Goal: Find contact information: Find contact information

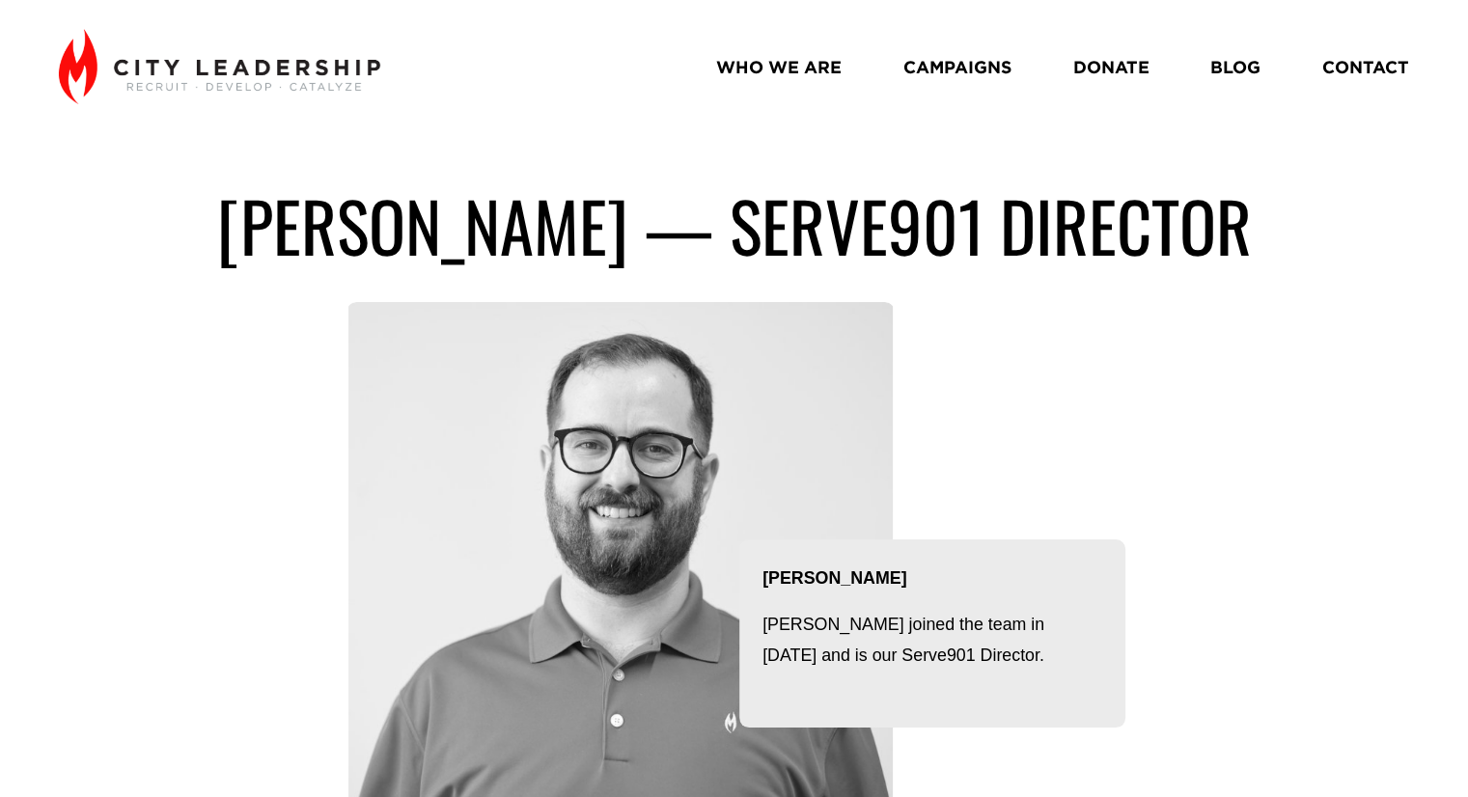
click at [1352, 68] on link "CONTACT" at bounding box center [1365, 67] width 87 height 35
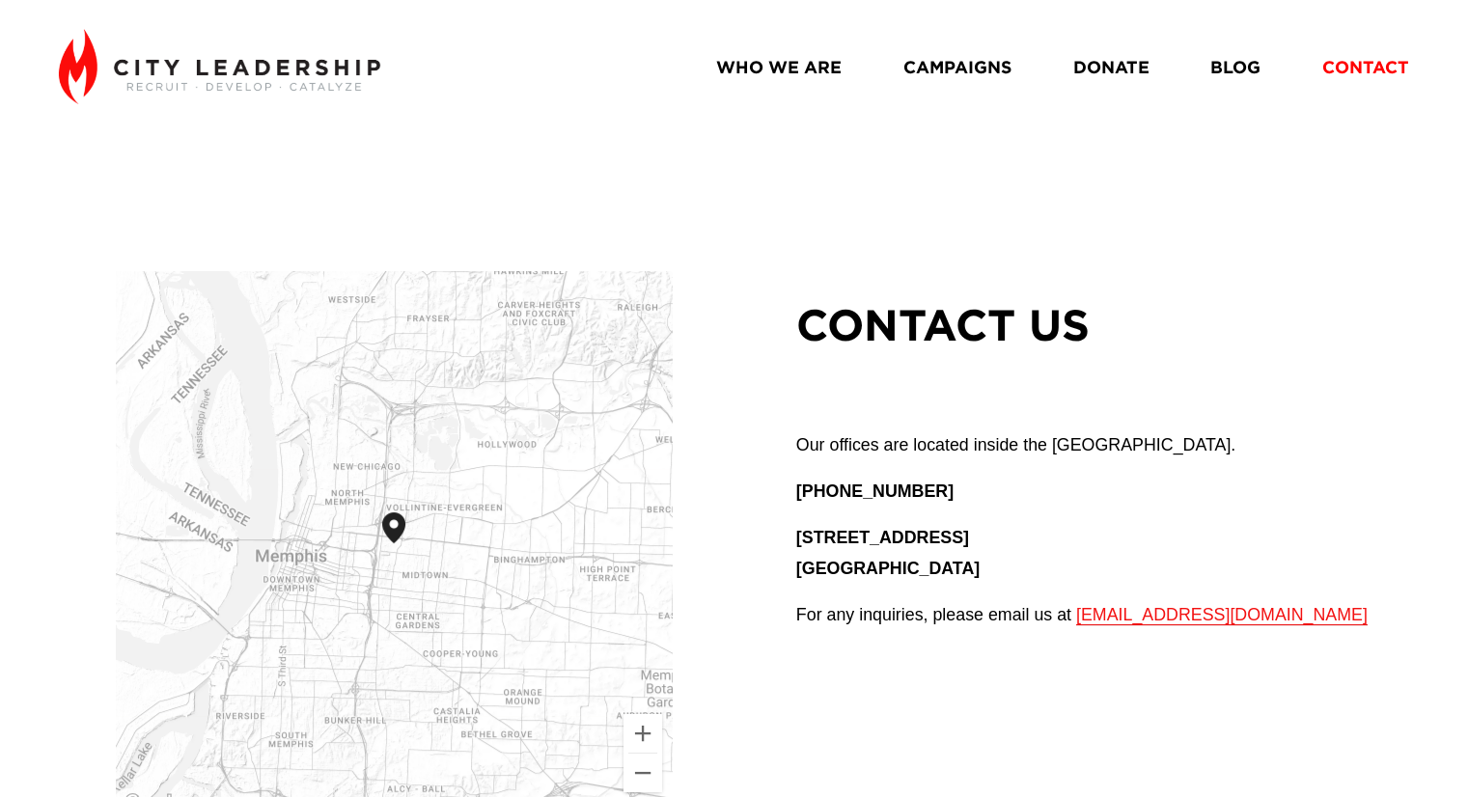
click at [772, 67] on link "WHO WE ARE" at bounding box center [778, 67] width 125 height 35
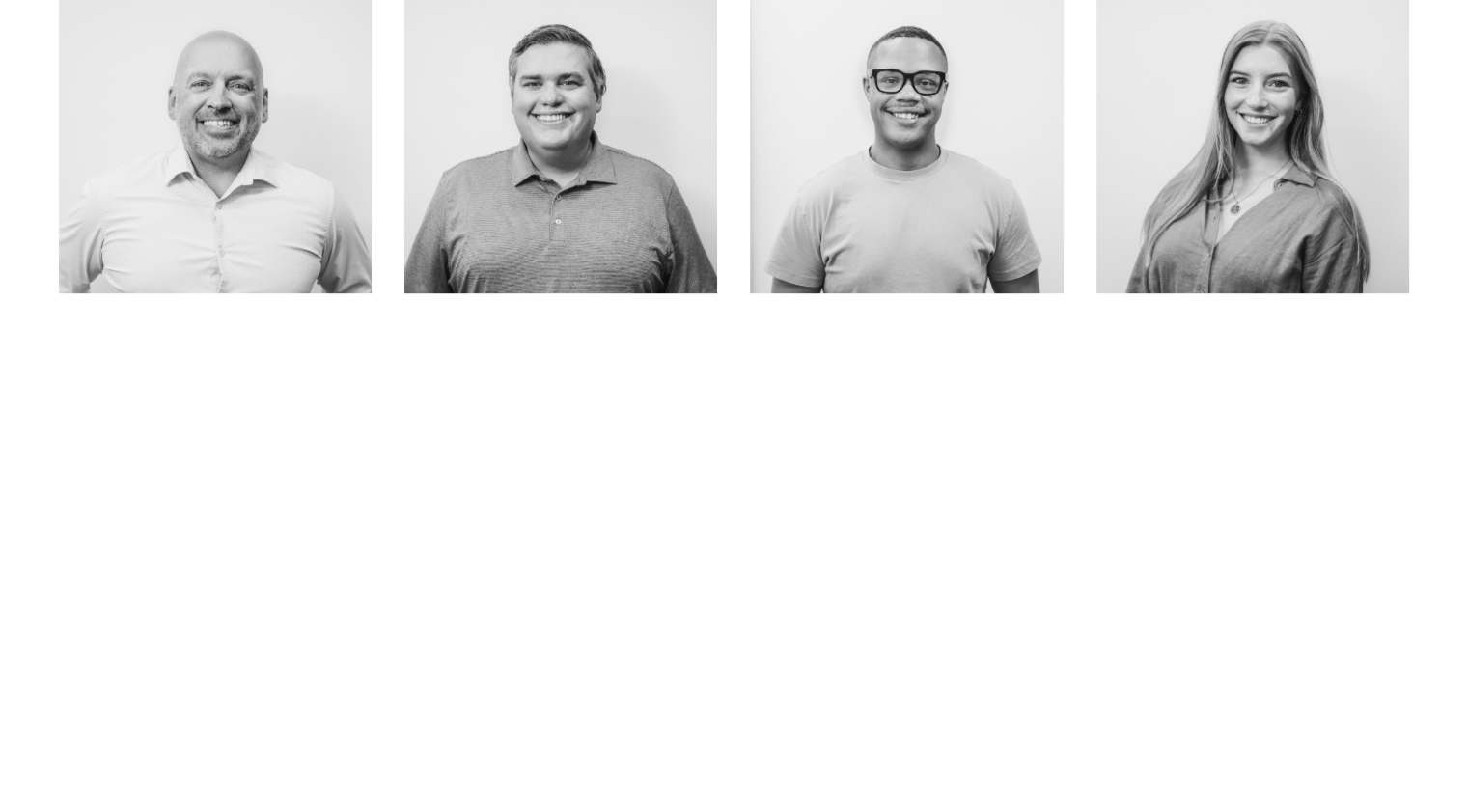
scroll to position [1030, 0]
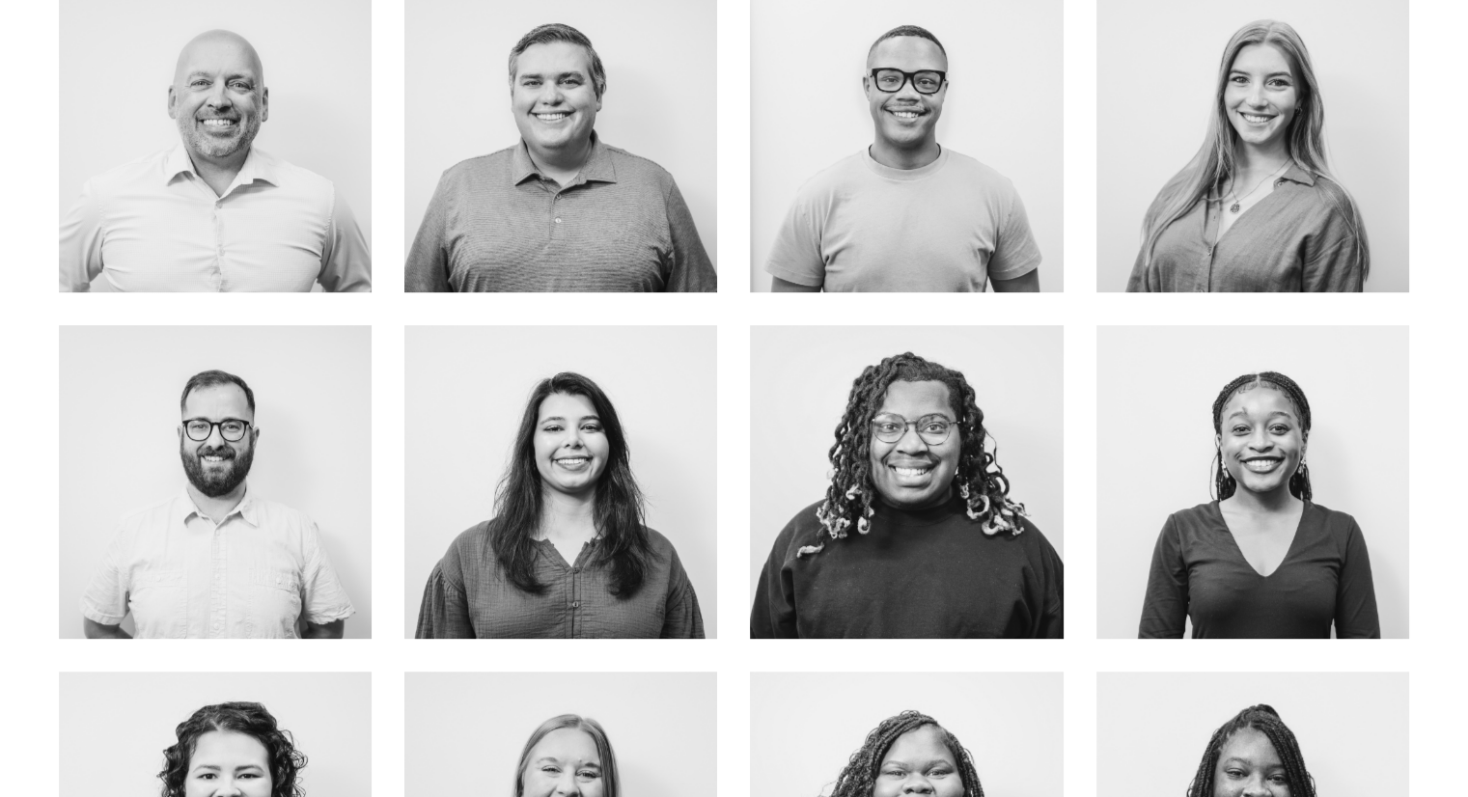
click at [234, 507] on link "about me" at bounding box center [215, 525] width 153 height 51
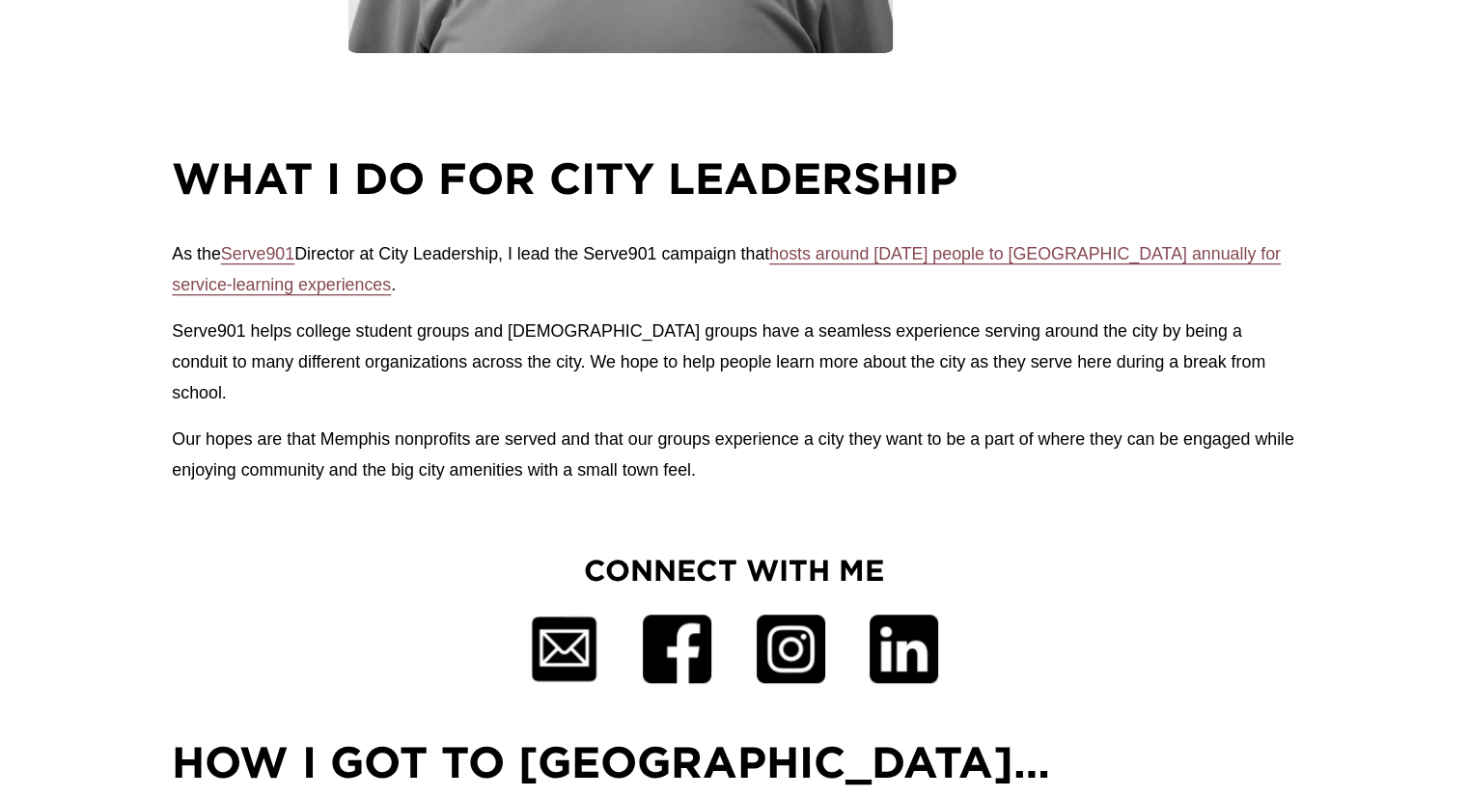
scroll to position [715, 0]
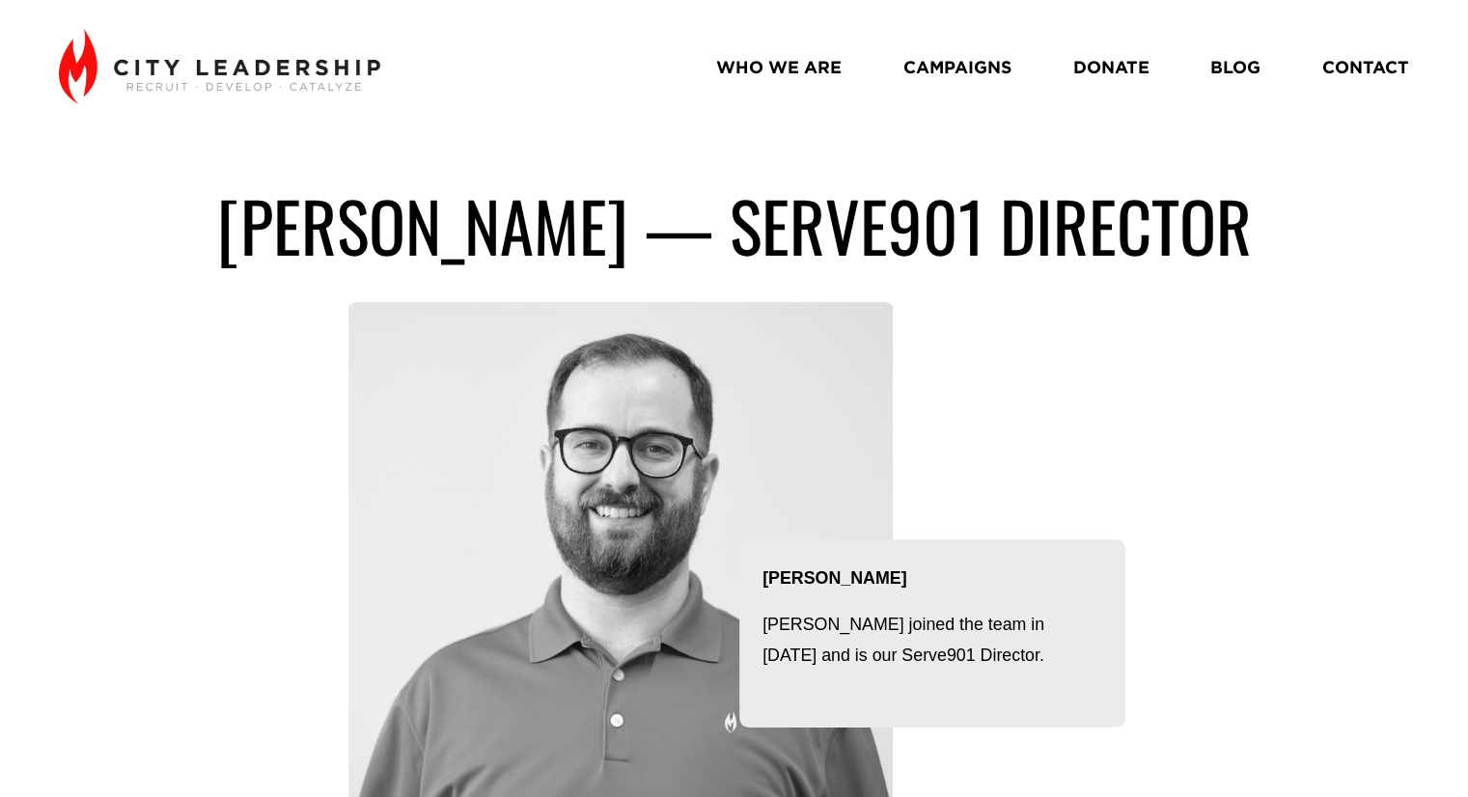
click at [1353, 66] on link "CONTACT" at bounding box center [1365, 67] width 87 height 35
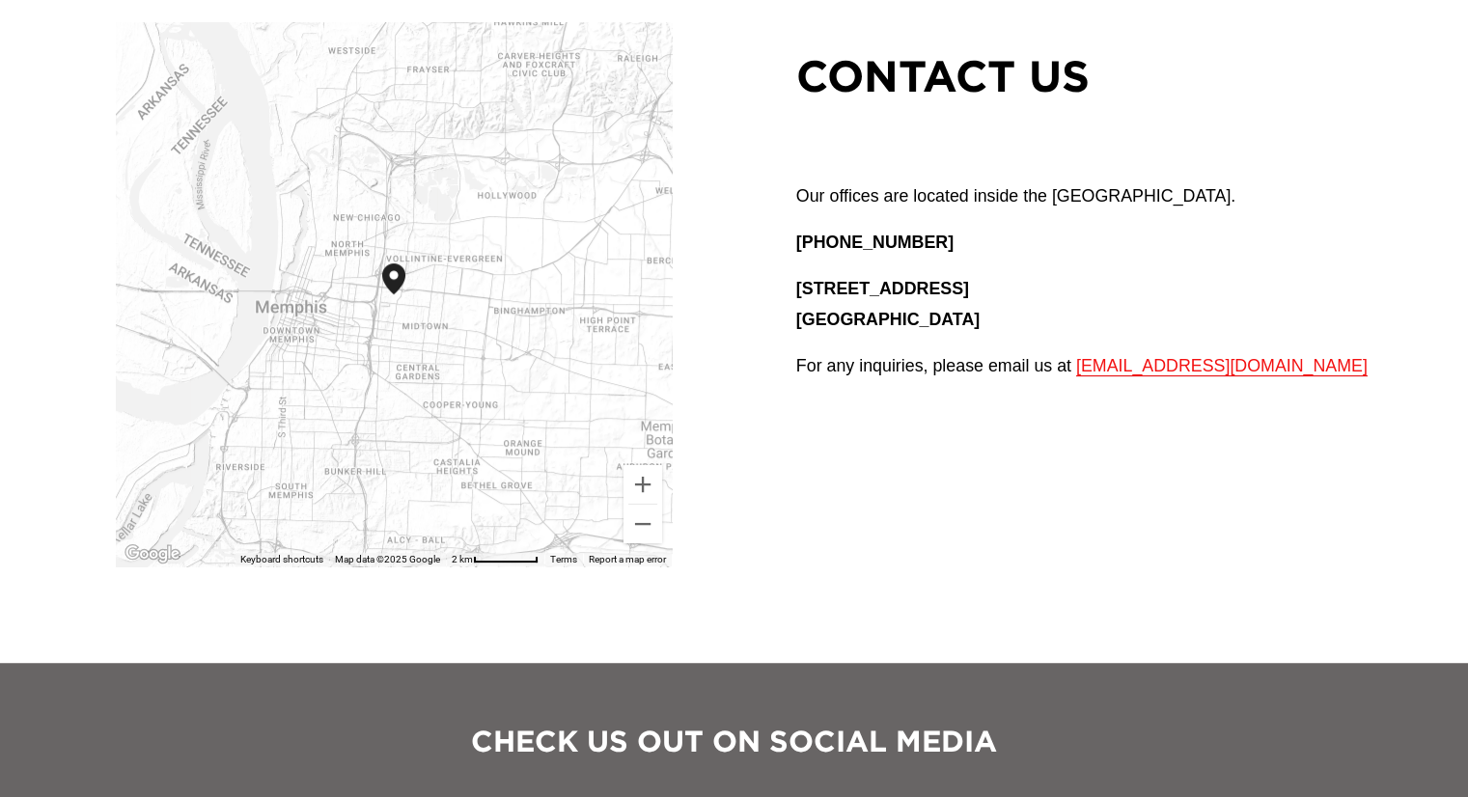
scroll to position [257, 0]
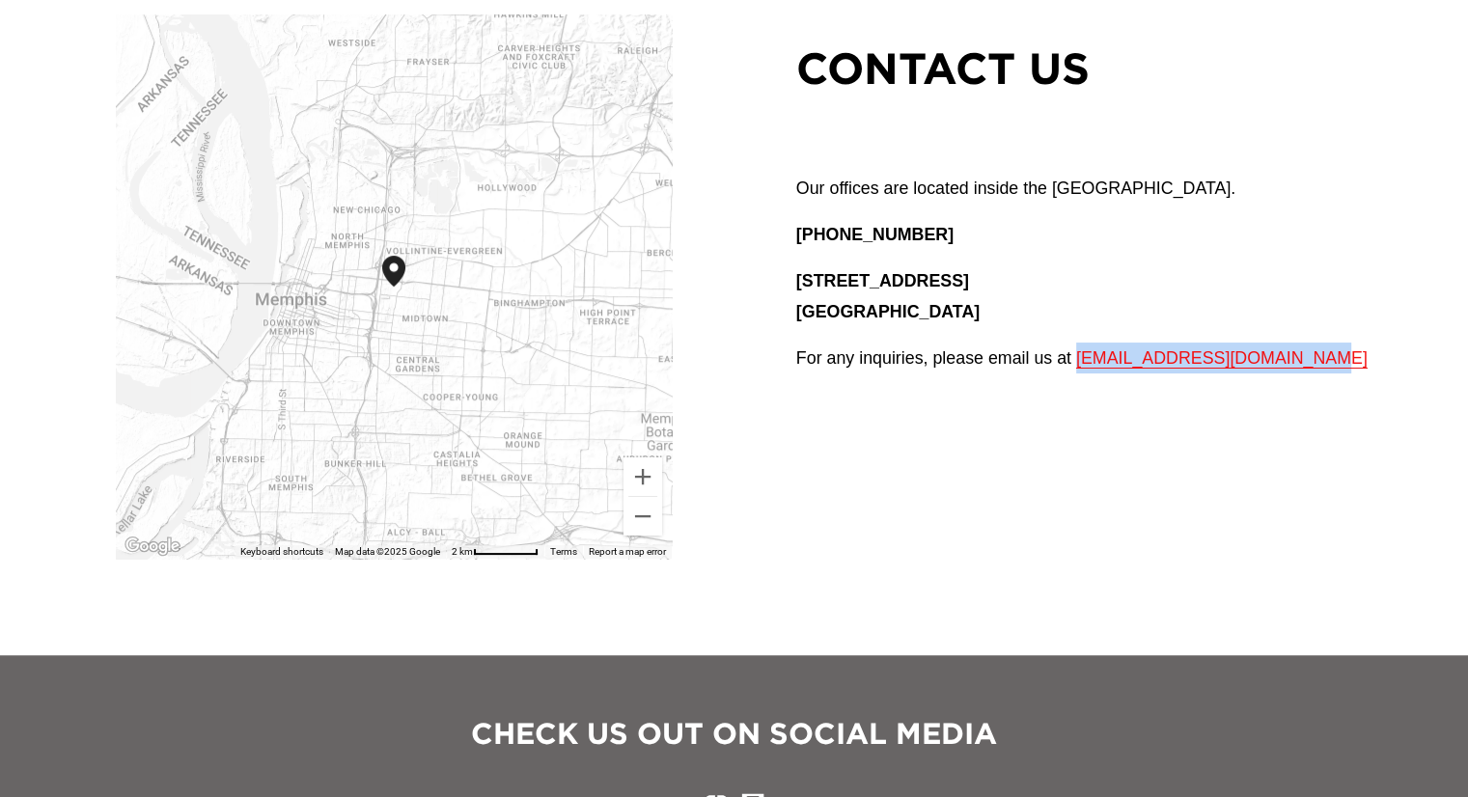
drag, startPoint x: 1299, startPoint y: 366, endPoint x: 1079, endPoint y: 376, distance: 220.3
click at [1079, 376] on div "Our offices are located inside the [GEOGRAPHIC_DATA] (901) 214-[GEOGRAPHIC_DATA…" at bounding box center [1102, 286] width 613 height 227
copy span "[EMAIL_ADDRESS][DOMAIN_NAME]"
